Goal: Task Accomplishment & Management: Use online tool/utility

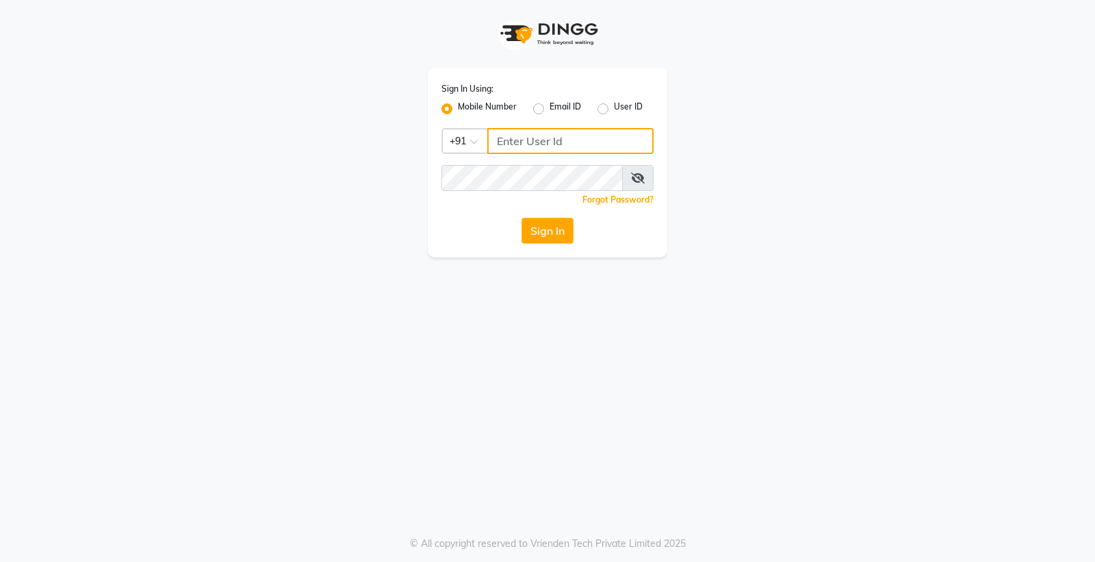
click at [557, 136] on input "Username" at bounding box center [570, 141] width 166 height 26
type input "8007567804"
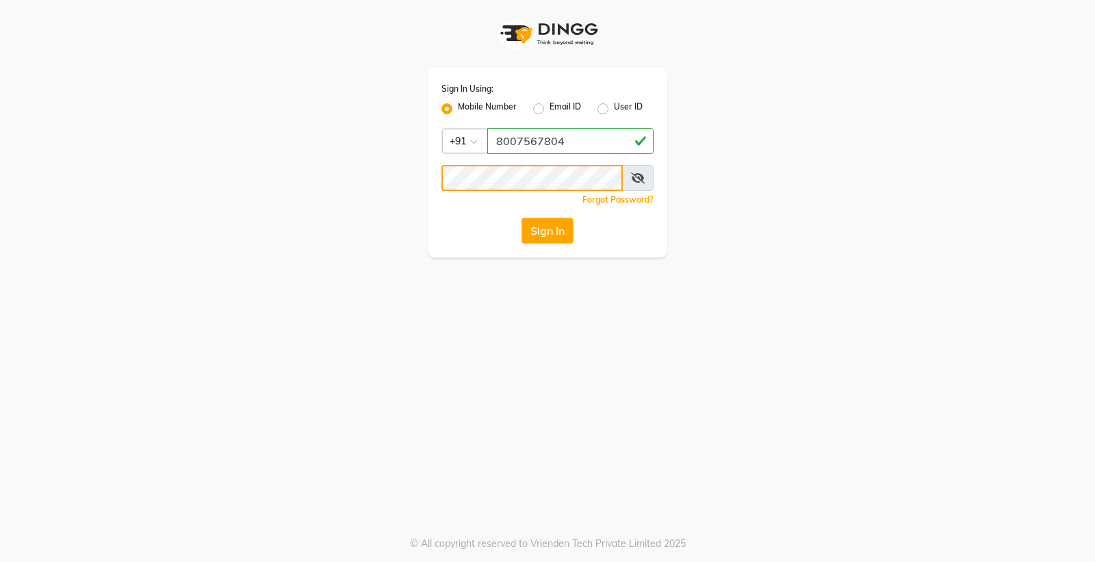
click at [522, 218] on button "Sign In" at bounding box center [548, 231] width 52 height 26
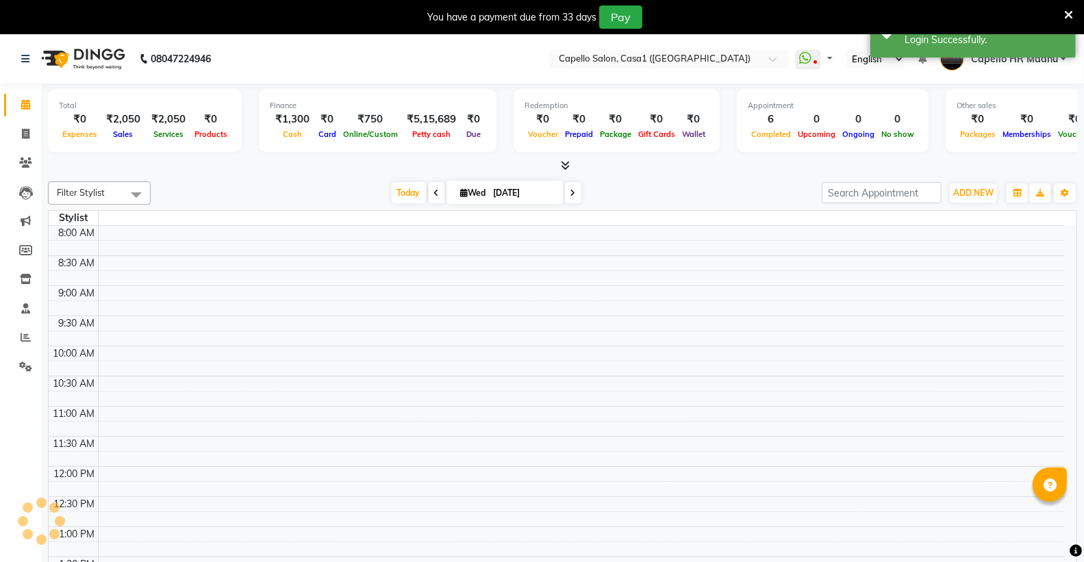
select select "en"
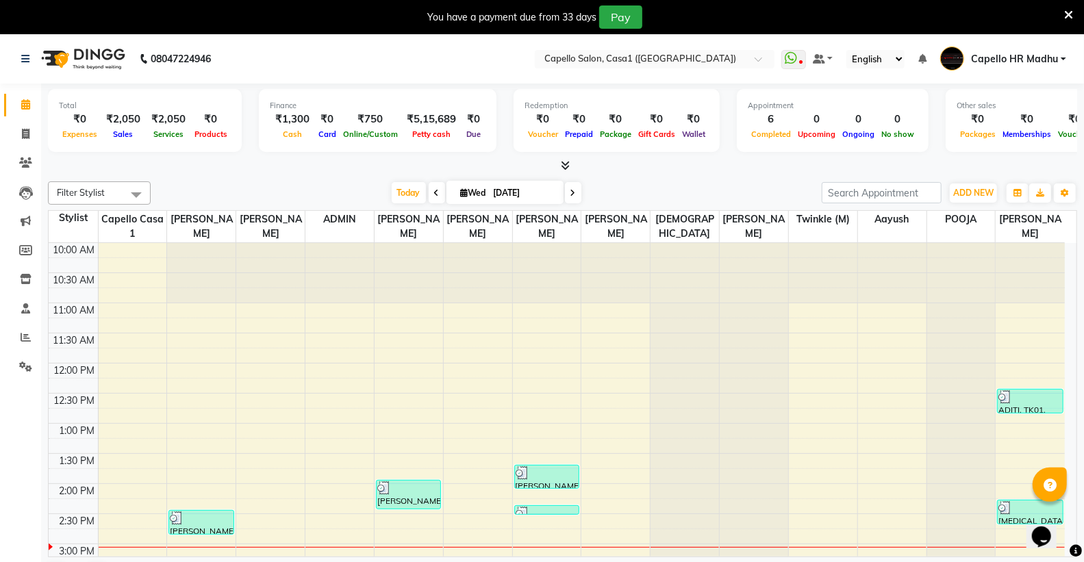
click at [1064, 10] on icon at bounding box center [1068, 15] width 9 height 12
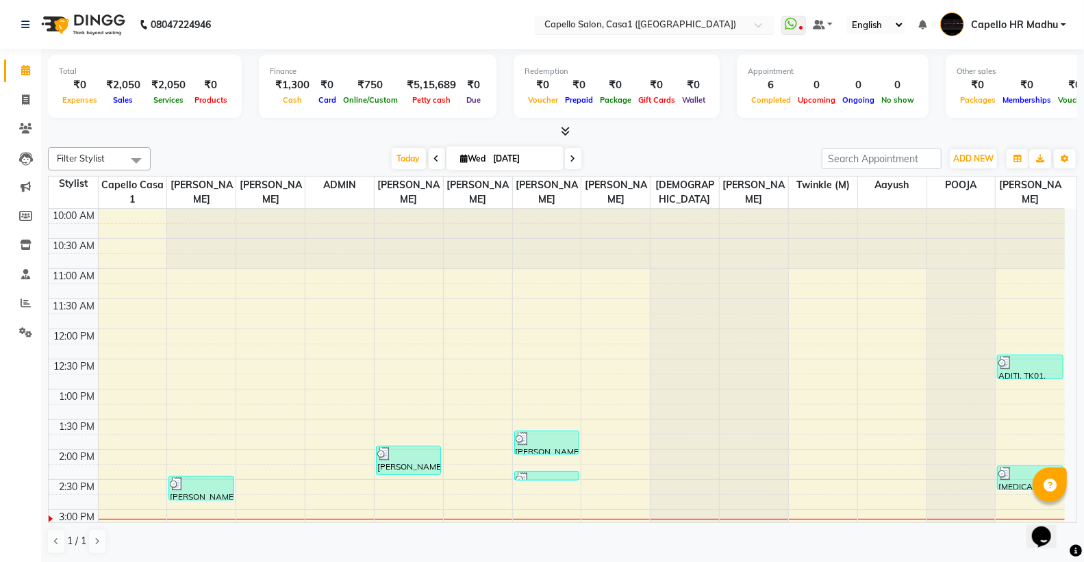
click at [683, 22] on input "text" at bounding box center [641, 26] width 199 height 14
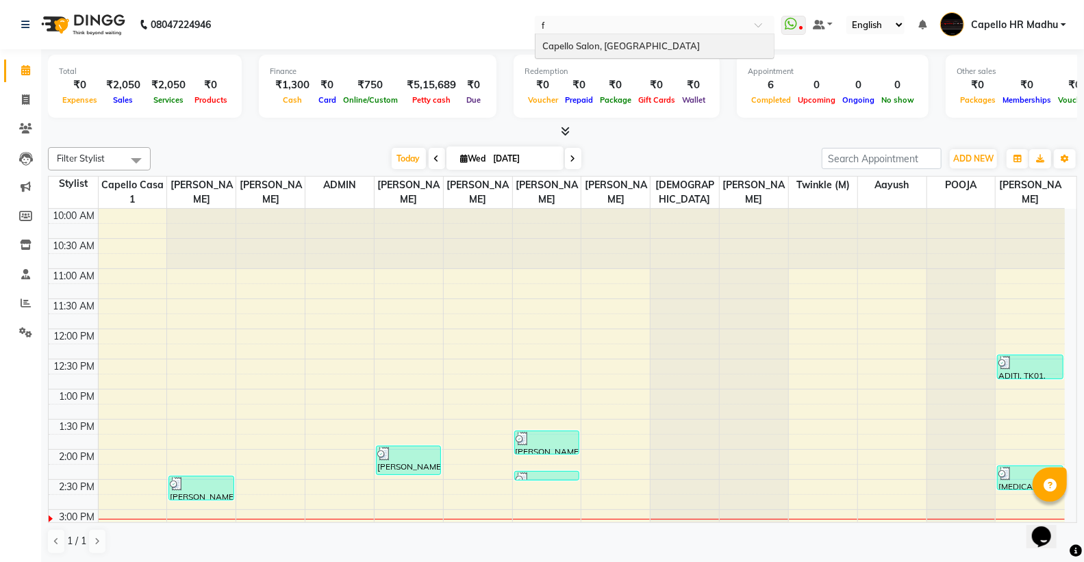
type input "fr"
click at [668, 38] on div "Capello Salon, [GEOGRAPHIC_DATA]" at bounding box center [654, 46] width 238 height 25
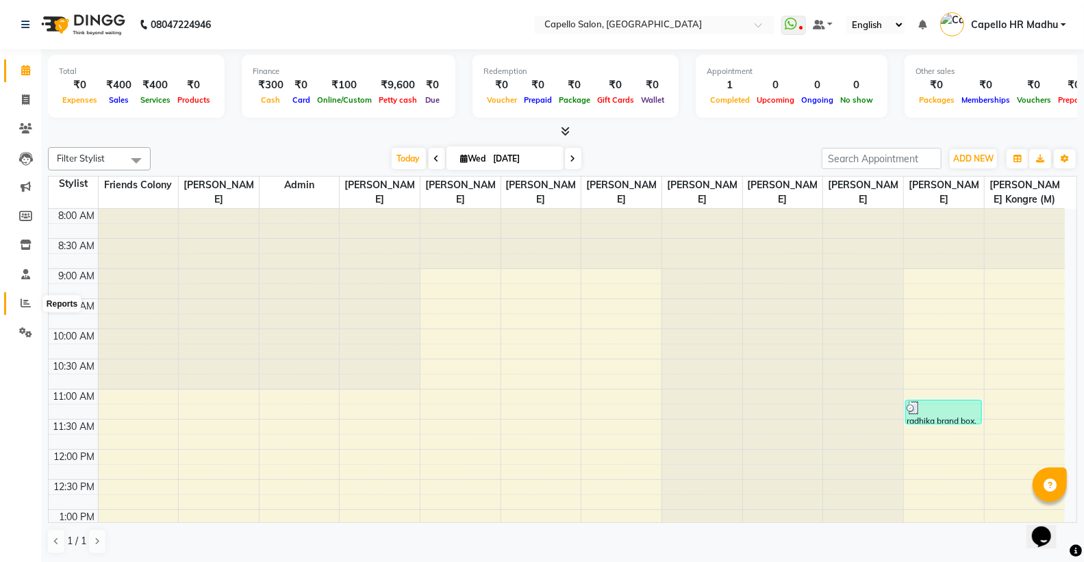
click at [21, 301] on icon at bounding box center [26, 303] width 10 height 10
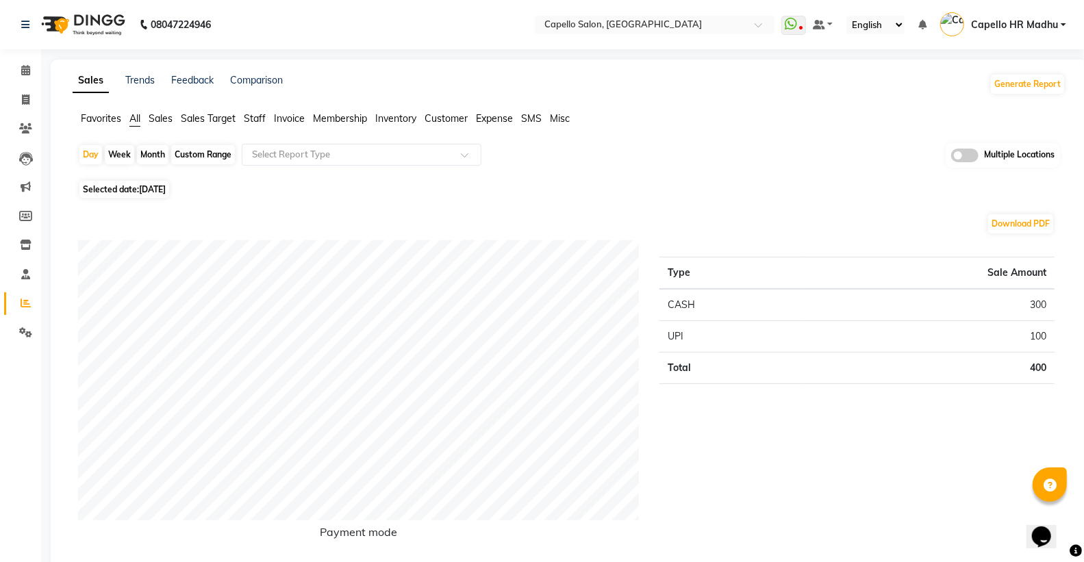
click at [256, 120] on span "Staff" at bounding box center [255, 118] width 22 height 12
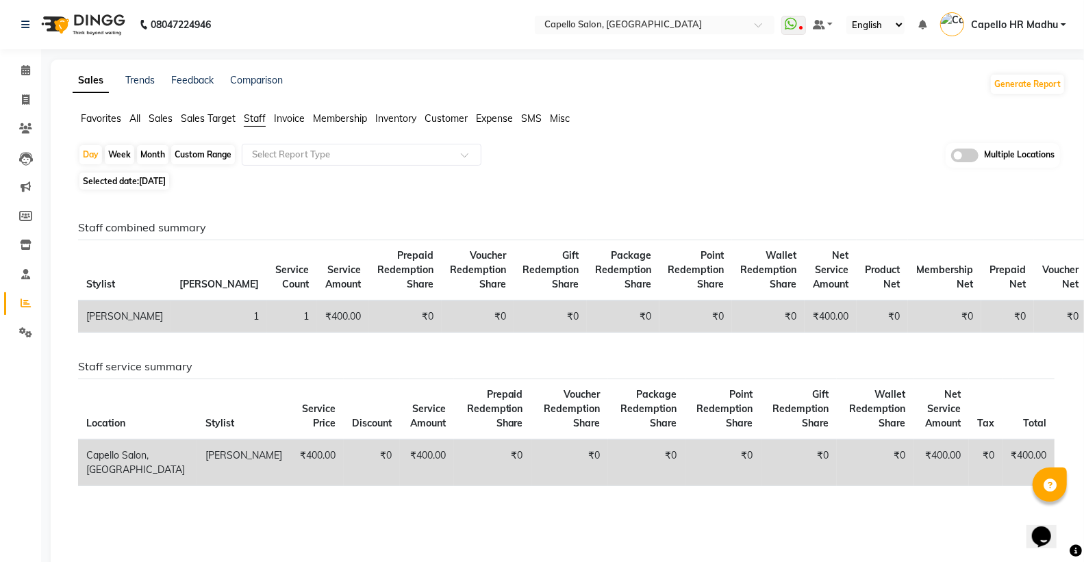
click at [151, 155] on div "Month" at bounding box center [152, 154] width 31 height 19
select select "9"
select select "2025"
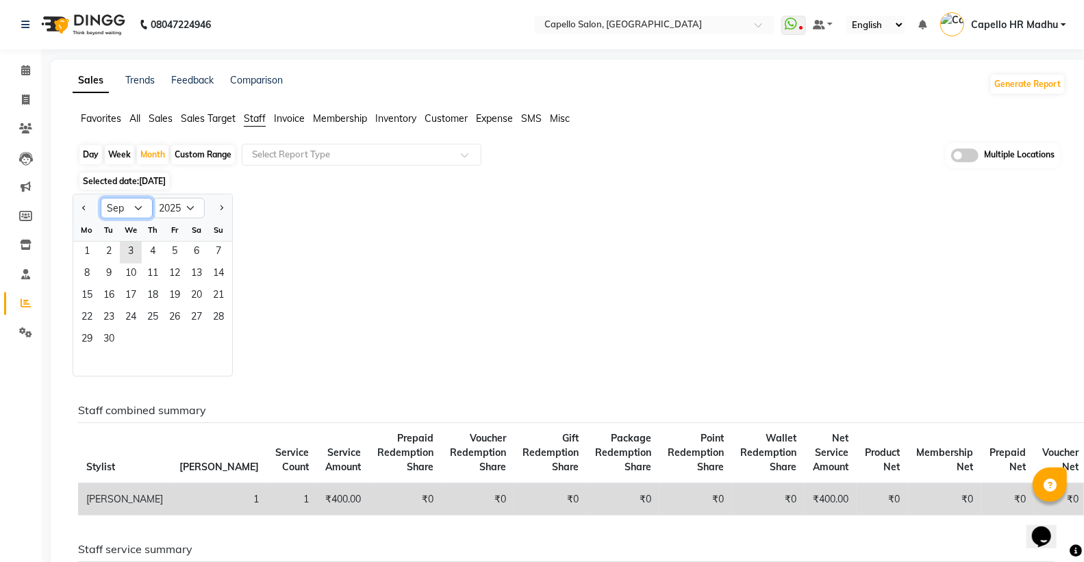
drag, startPoint x: 132, startPoint y: 204, endPoint x: 138, endPoint y: 216, distance: 12.9
click at [132, 204] on select "Jan Feb Mar Apr May Jun [DATE] Aug Sep Oct Nov Dec" at bounding box center [127, 208] width 52 height 21
select select "8"
click at [101, 198] on select "Jan Feb Mar Apr May Jun [DATE] Aug Sep Oct Nov Dec" at bounding box center [127, 208] width 52 height 21
click at [181, 251] on span "1" at bounding box center [175, 253] width 22 height 22
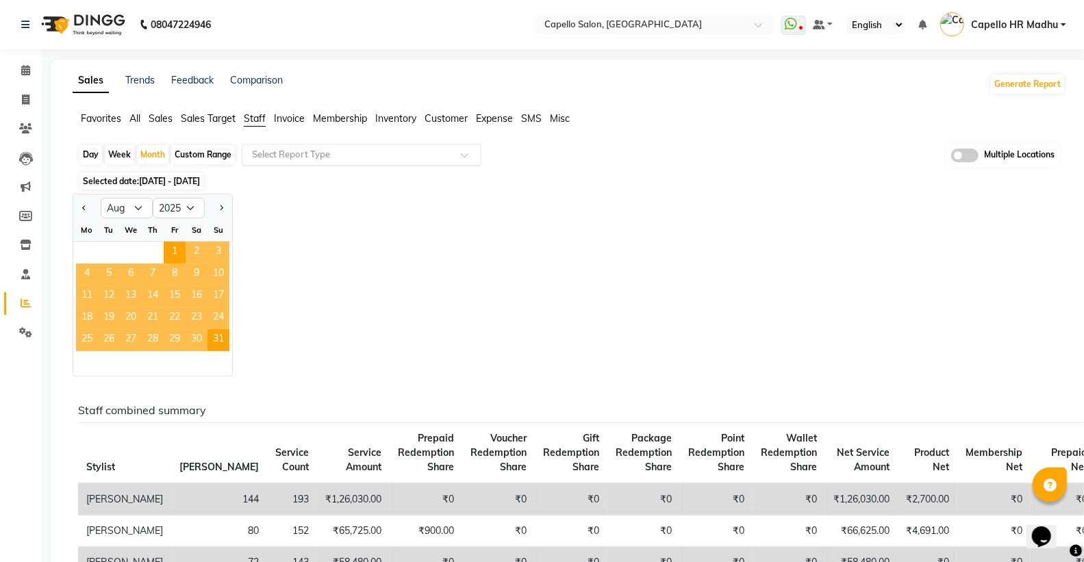
click at [325, 159] on input "text" at bounding box center [347, 155] width 197 height 14
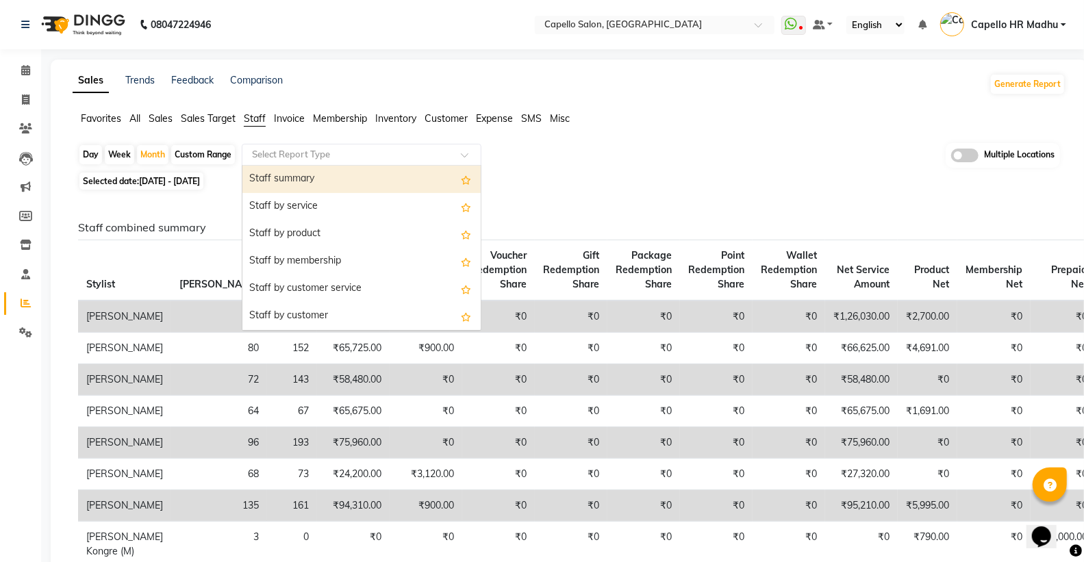
click at [315, 182] on div "Staff summary" at bounding box center [361, 179] width 238 height 27
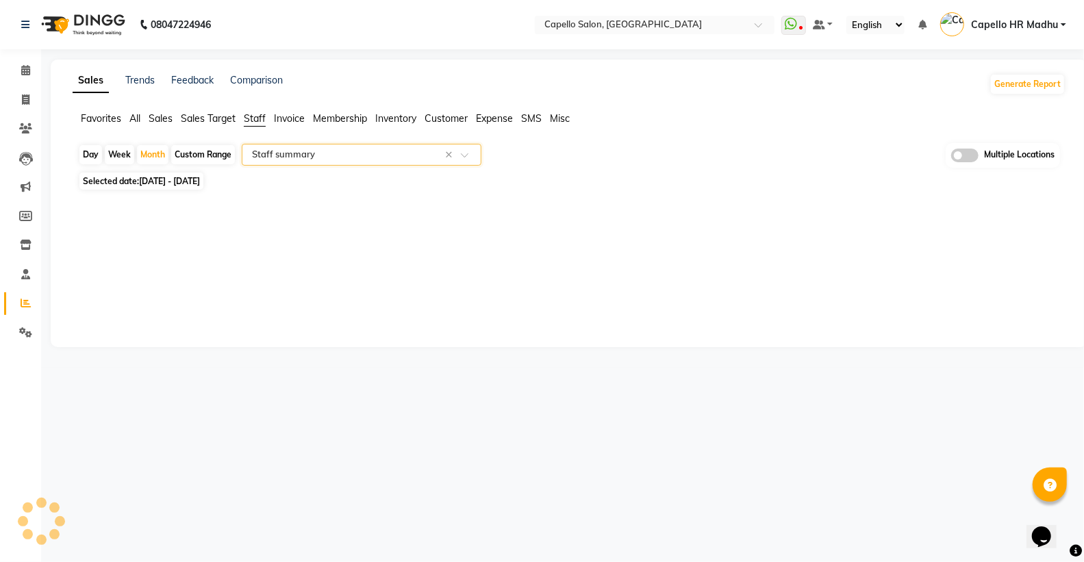
select select "full_report"
select select "csv"
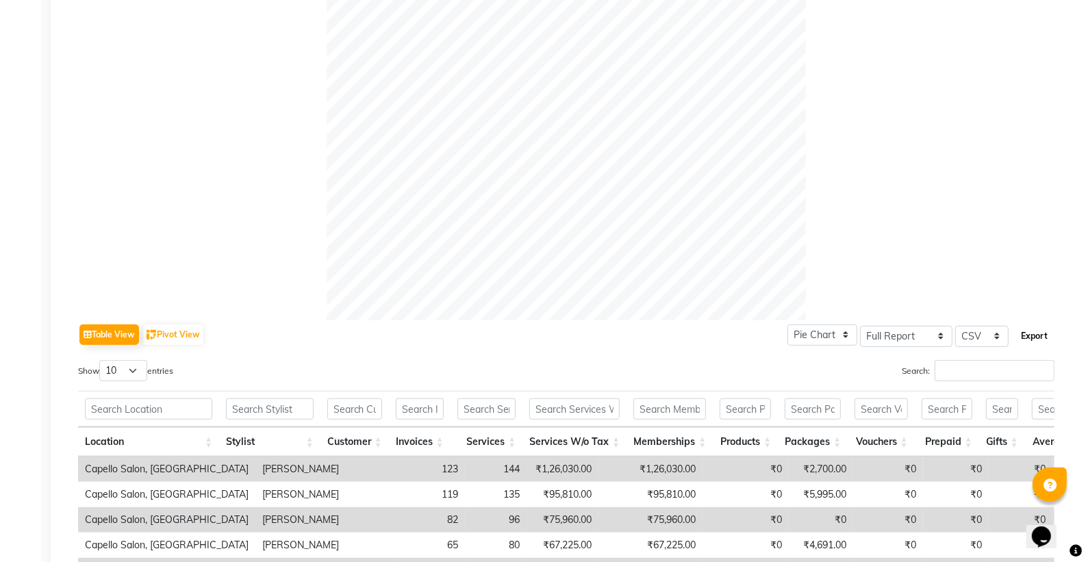
click at [1029, 335] on button "Export" at bounding box center [1034, 336] width 38 height 23
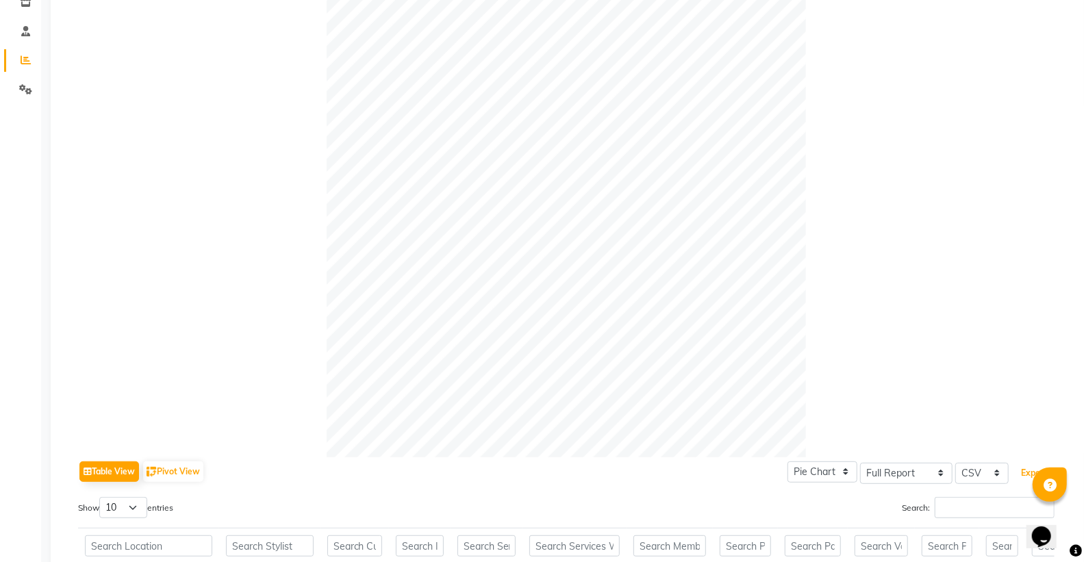
scroll to position [0, 0]
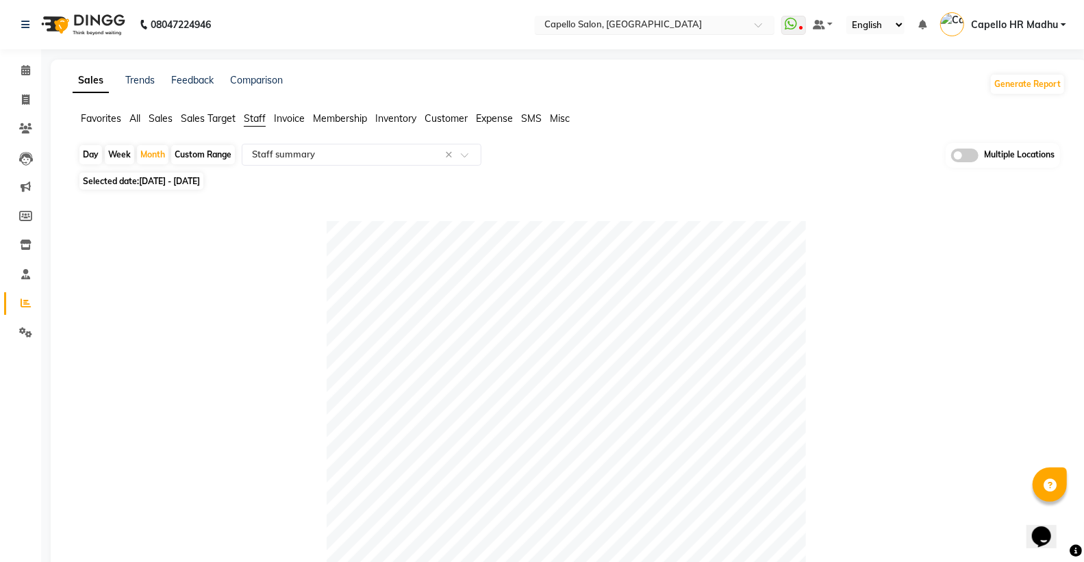
click at [648, 16] on div "Select Location × [GEOGRAPHIC_DATA], [GEOGRAPHIC_DATA]" at bounding box center [655, 25] width 240 height 18
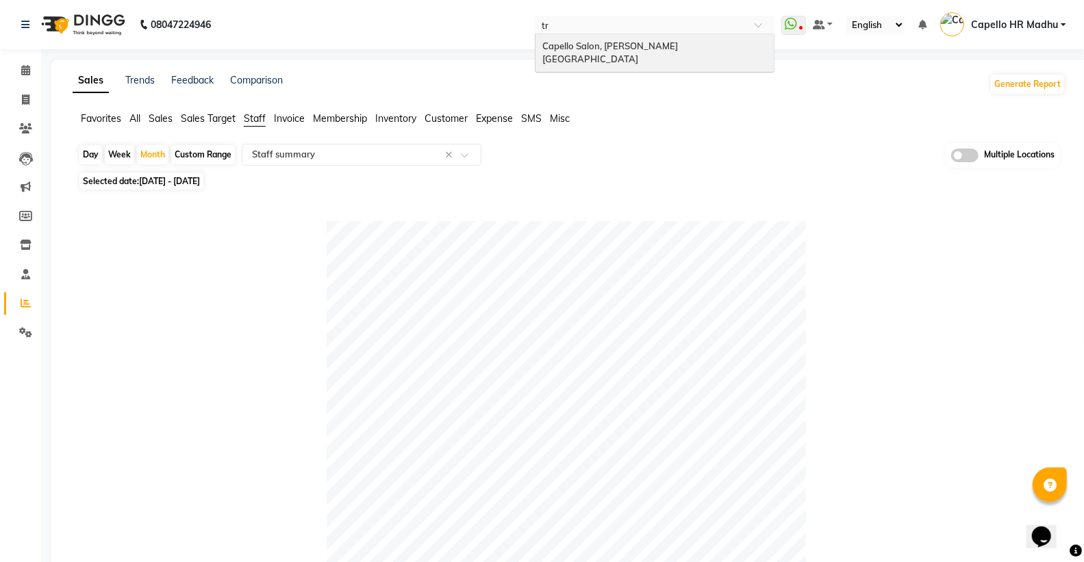
type input "tri"
click at [658, 49] on span "Capello Salon, [PERSON_NAME][GEOGRAPHIC_DATA]" at bounding box center [610, 52] width 136 height 25
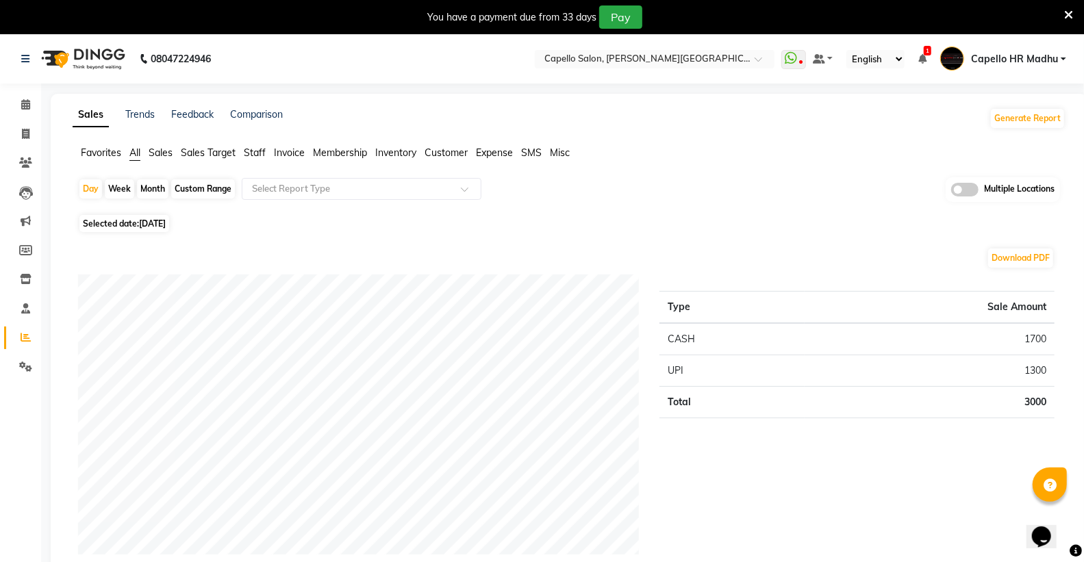
click at [160, 186] on div "Month" at bounding box center [152, 188] width 31 height 19
select select "9"
select select "2025"
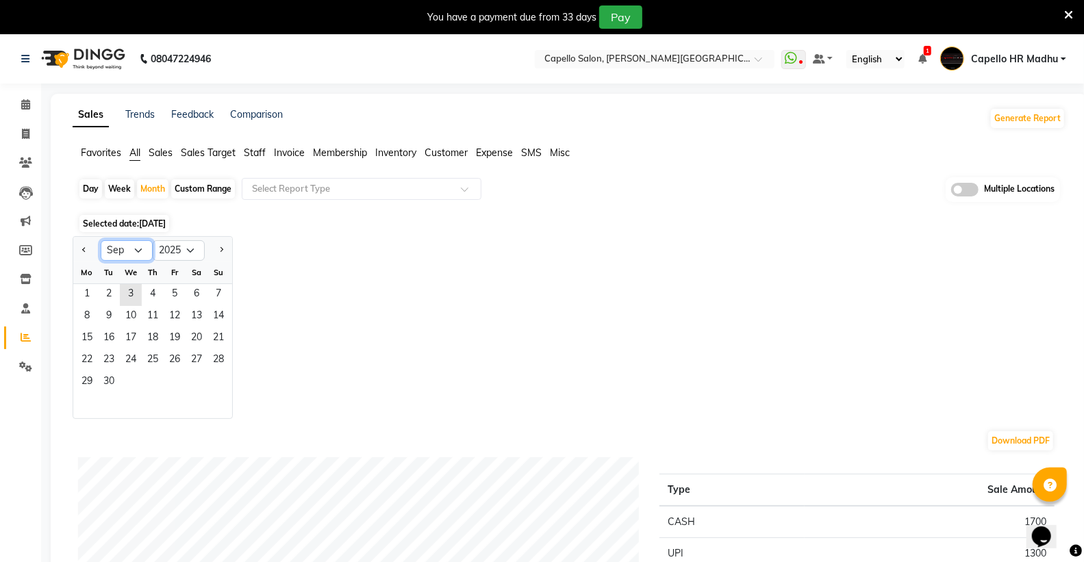
click at [137, 260] on select "Jan Feb Mar Apr May Jun [DATE] Aug Sep Oct Nov Dec" at bounding box center [127, 250] width 52 height 21
select select "8"
click at [101, 240] on select "Jan Feb Mar Apr May Jun [DATE] Aug Sep Oct Nov Dec" at bounding box center [127, 250] width 52 height 21
click at [168, 296] on span "1" at bounding box center [175, 295] width 22 height 22
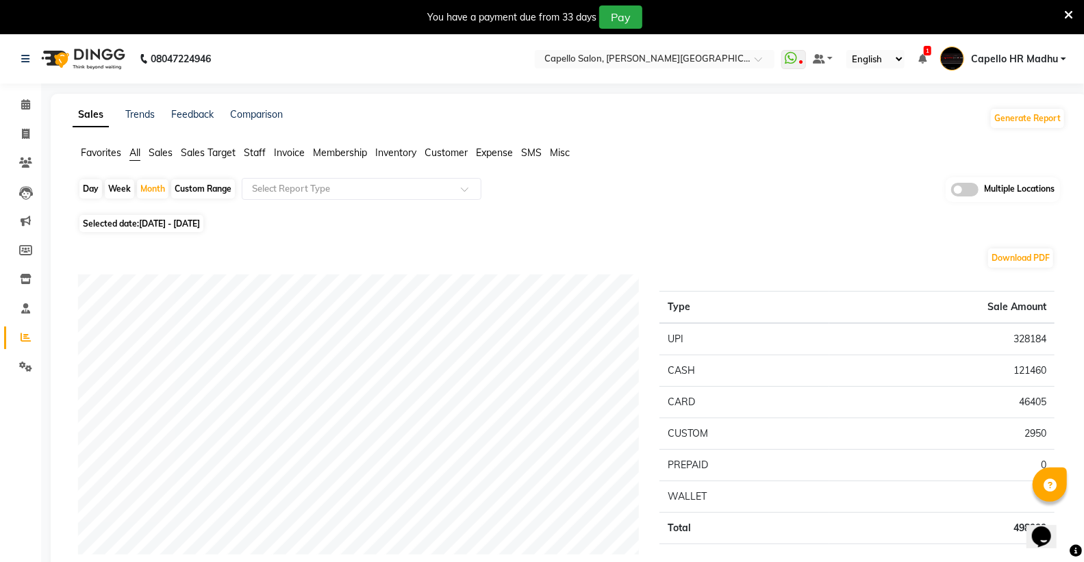
drag, startPoint x: 242, startPoint y: 148, endPoint x: 281, endPoint y: 169, distance: 45.0
click at [242, 148] on ul "Favorites All Sales Sales Target Staff Invoice Membership Inventory Customer Ex…" at bounding box center [569, 153] width 993 height 15
click at [262, 155] on span "Staff" at bounding box center [255, 153] width 22 height 12
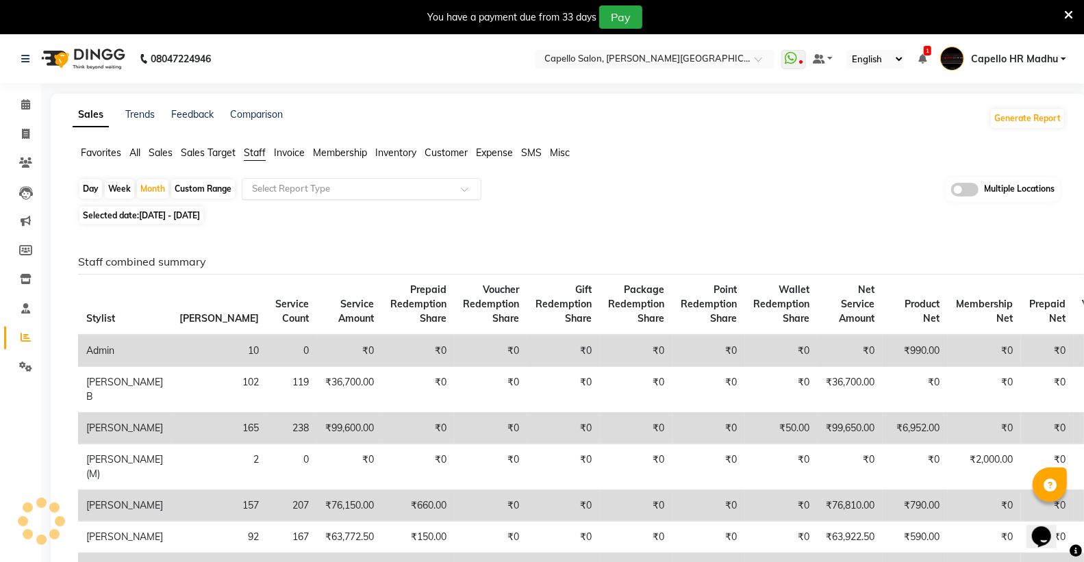
click at [269, 182] on input "text" at bounding box center [347, 189] width 197 height 14
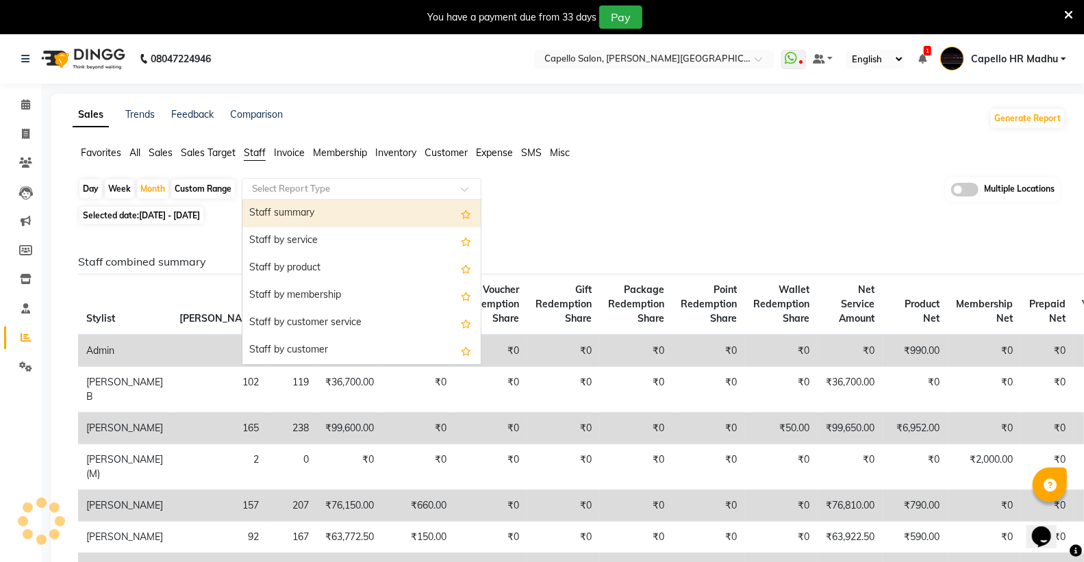
click at [292, 214] on div "Staff summary" at bounding box center [361, 213] width 238 height 27
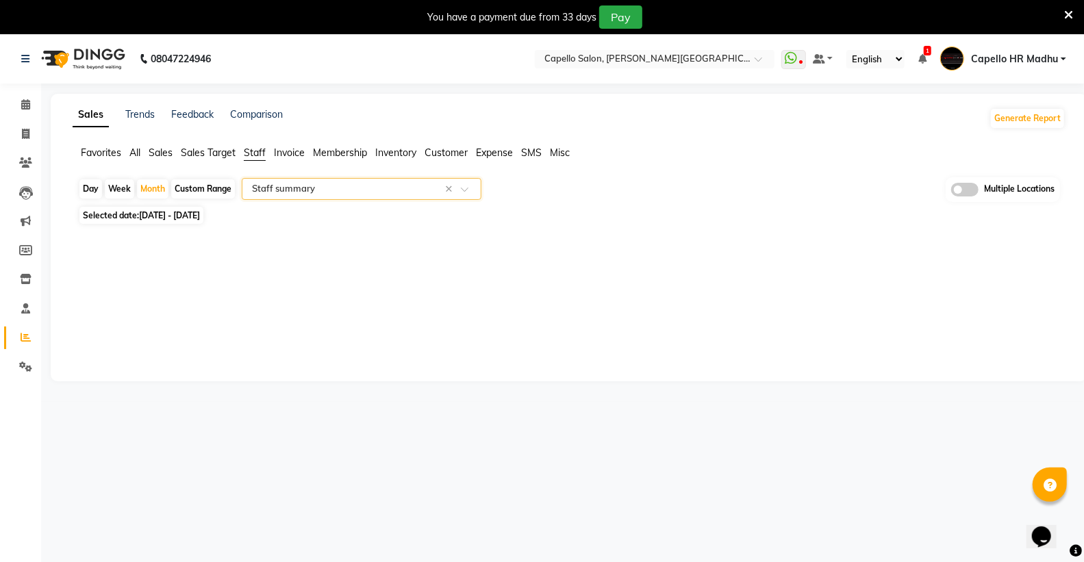
select select "full_report"
select select "csv"
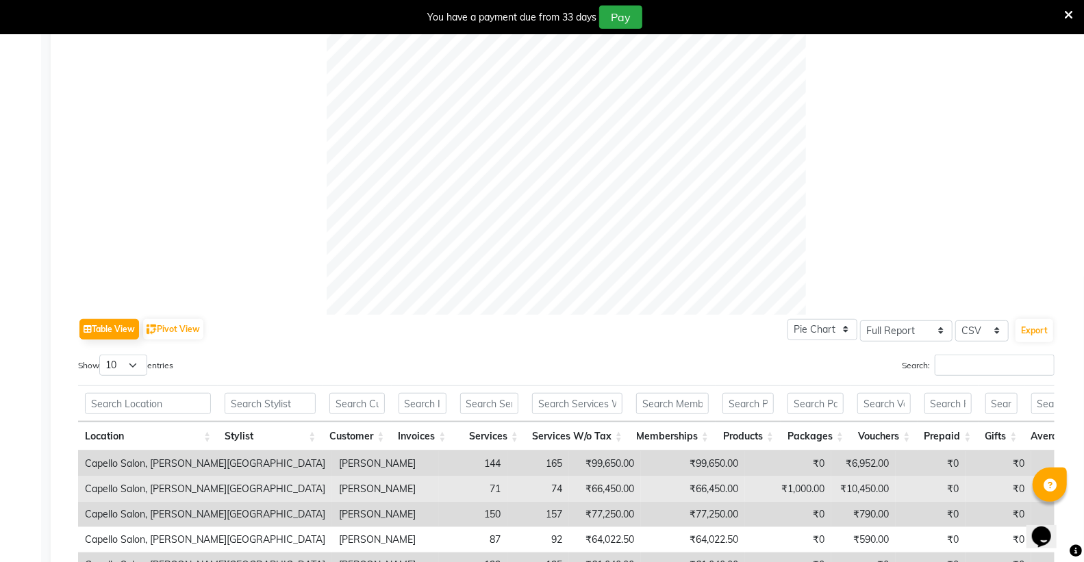
scroll to position [532, 0]
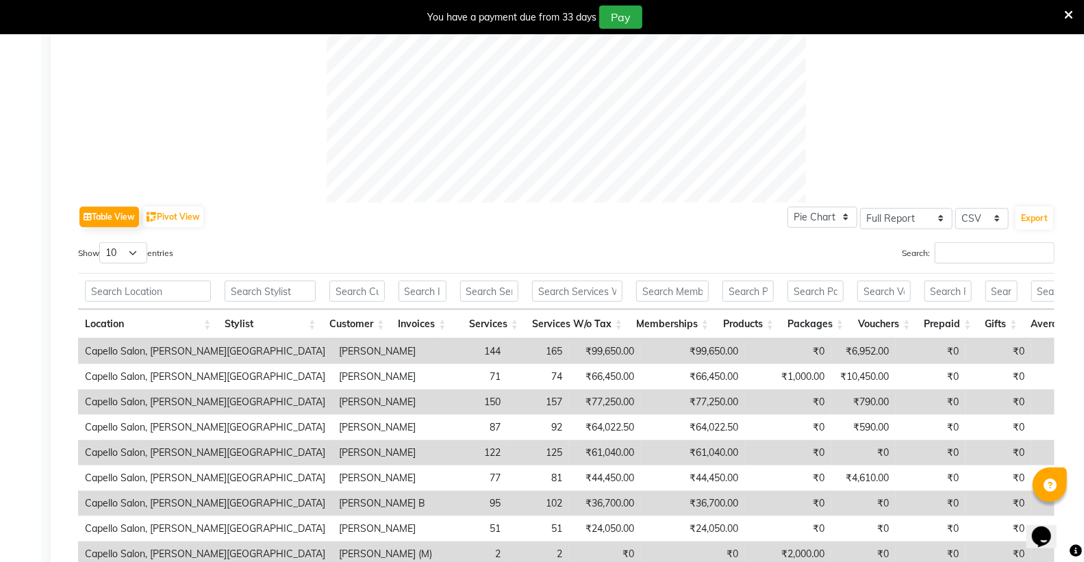
click at [1039, 230] on div "Export" at bounding box center [1034, 218] width 40 height 26
click at [1039, 220] on button "Export" at bounding box center [1034, 218] width 38 height 23
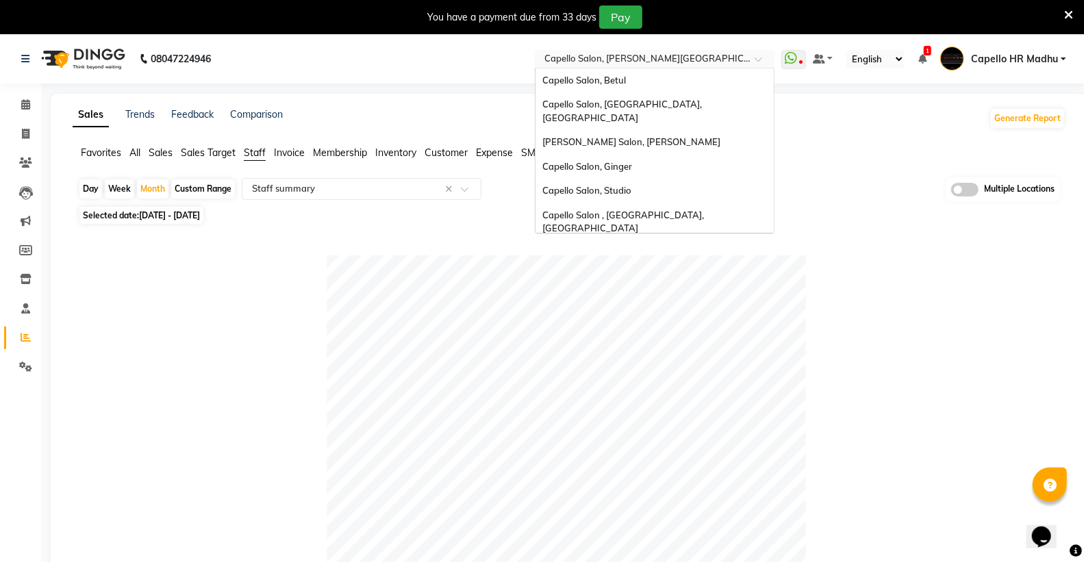
scroll to position [267, 0]
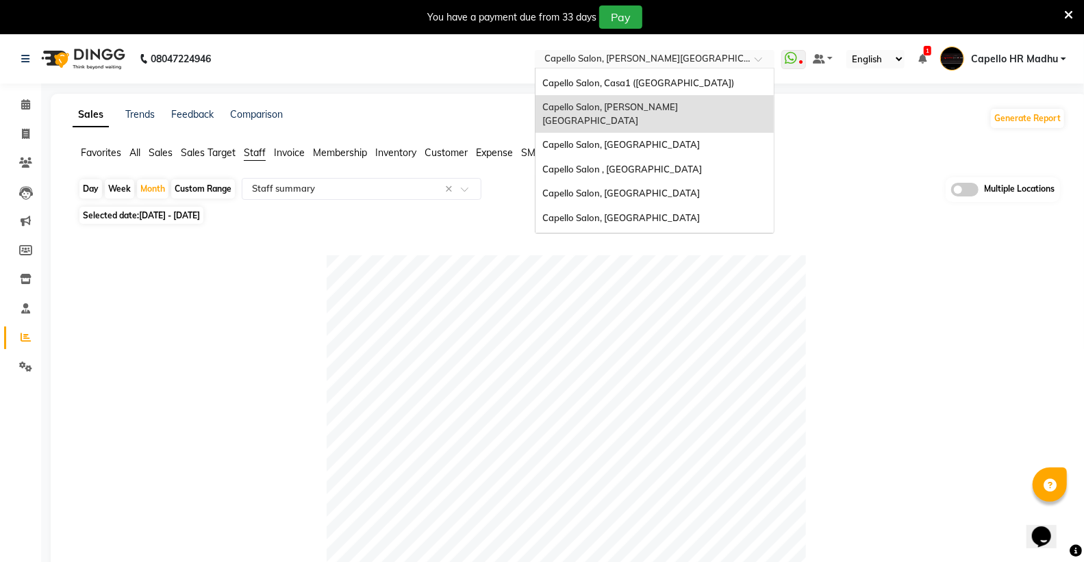
click at [715, 53] on input "text" at bounding box center [641, 60] width 199 height 14
click at [869, 263] on div at bounding box center [566, 494] width 976 height 479
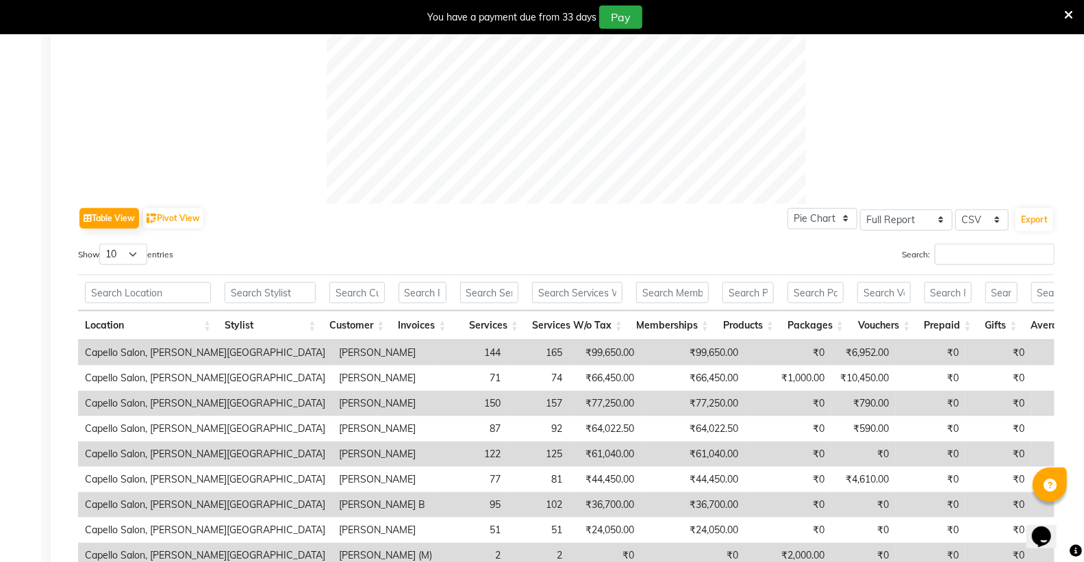
scroll to position [689, 0]
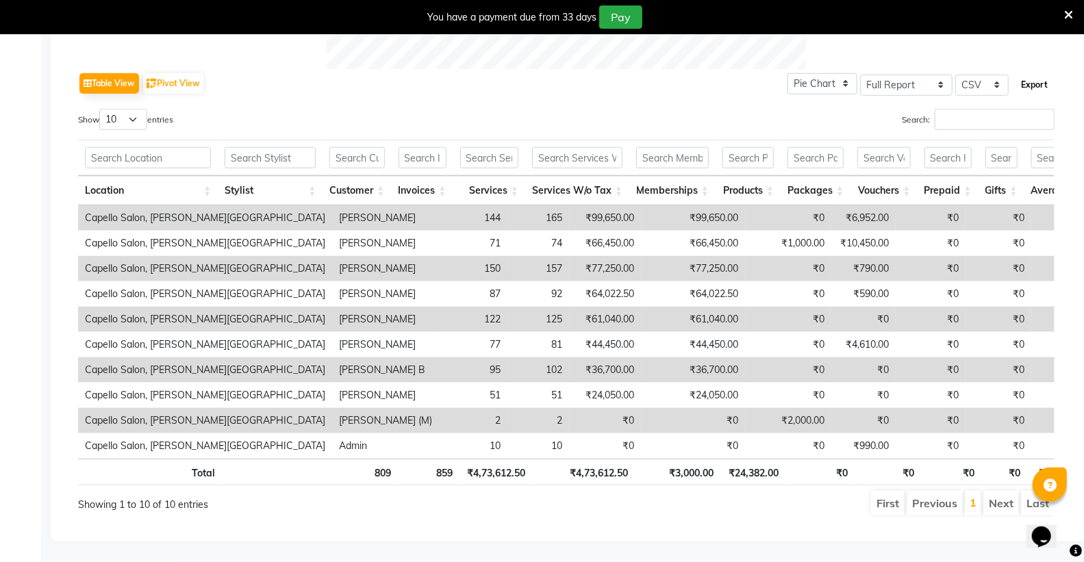
click at [1032, 73] on button "Export" at bounding box center [1034, 84] width 38 height 23
